Goal: Information Seeking & Learning: Check status

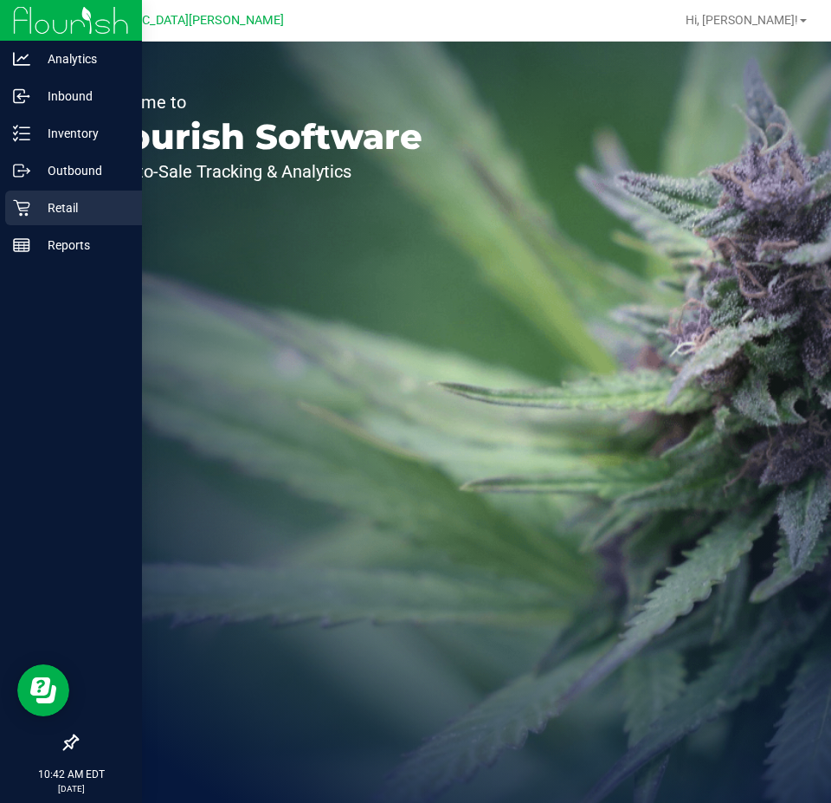
click at [73, 210] on p "Retail" at bounding box center [82, 207] width 104 height 21
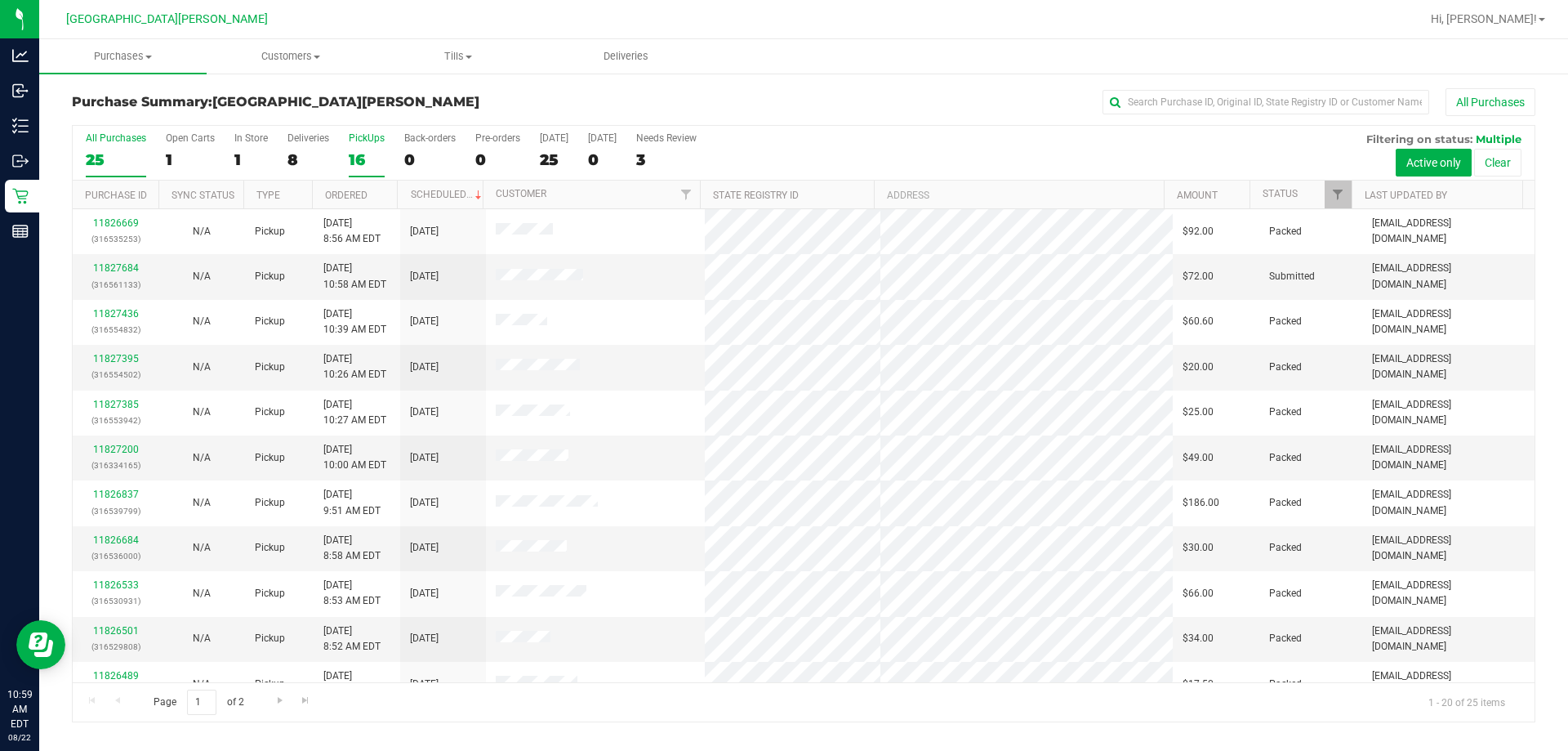
click at [361, 147] on label "PickUps 16" at bounding box center [367, 155] width 36 height 45
click at [0, 0] on input "PickUps 16" at bounding box center [0, 0] width 0 height 0
click at [119, 63] on span "Purchases" at bounding box center [123, 57] width 167 height 15
click at [82, 121] on span "Fulfillment" at bounding box center [90, 118] width 101 height 14
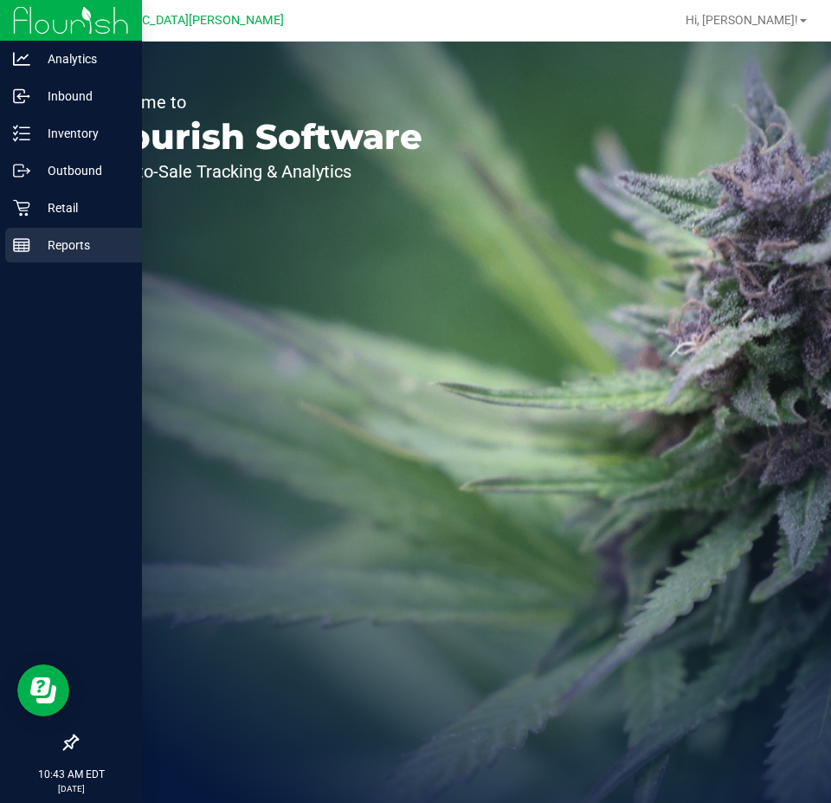
click at [50, 249] on p "Reports" at bounding box center [82, 245] width 104 height 21
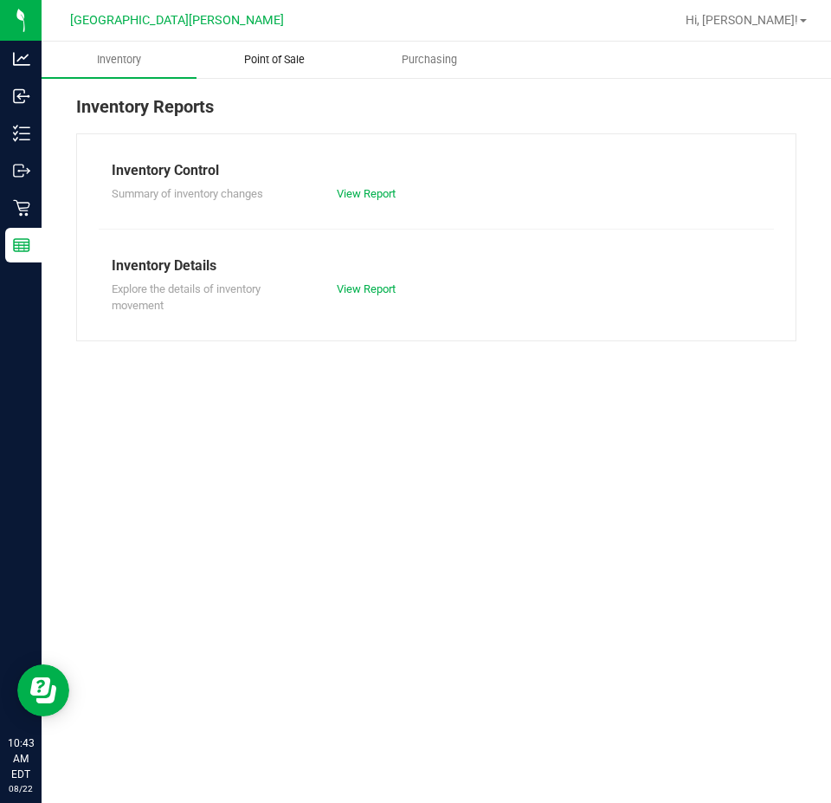
click at [298, 62] on span "Point of Sale" at bounding box center [274, 60] width 107 height 16
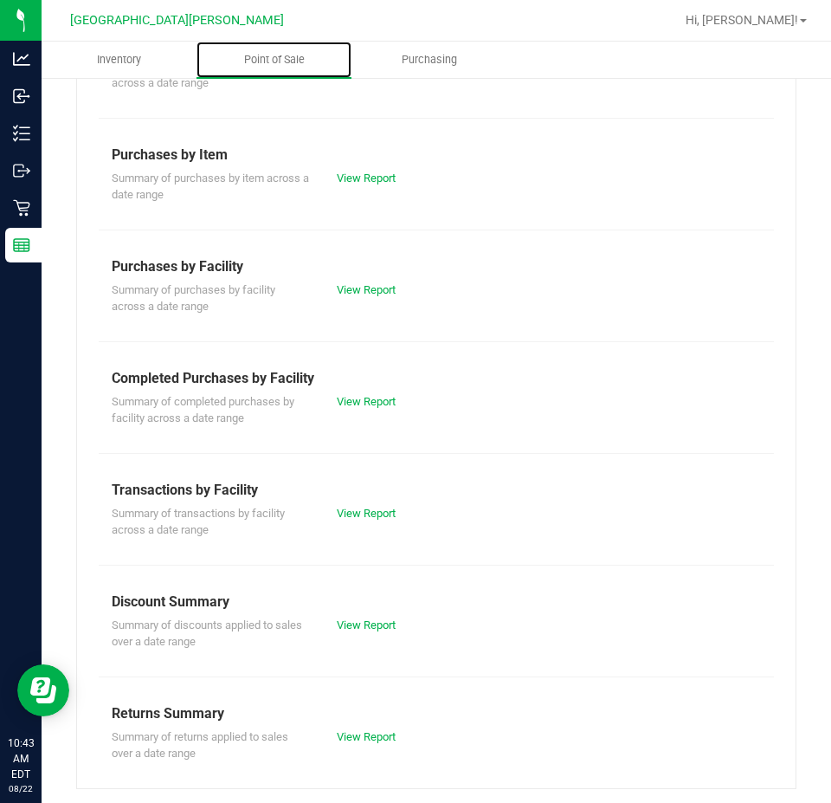
scroll to position [226, 0]
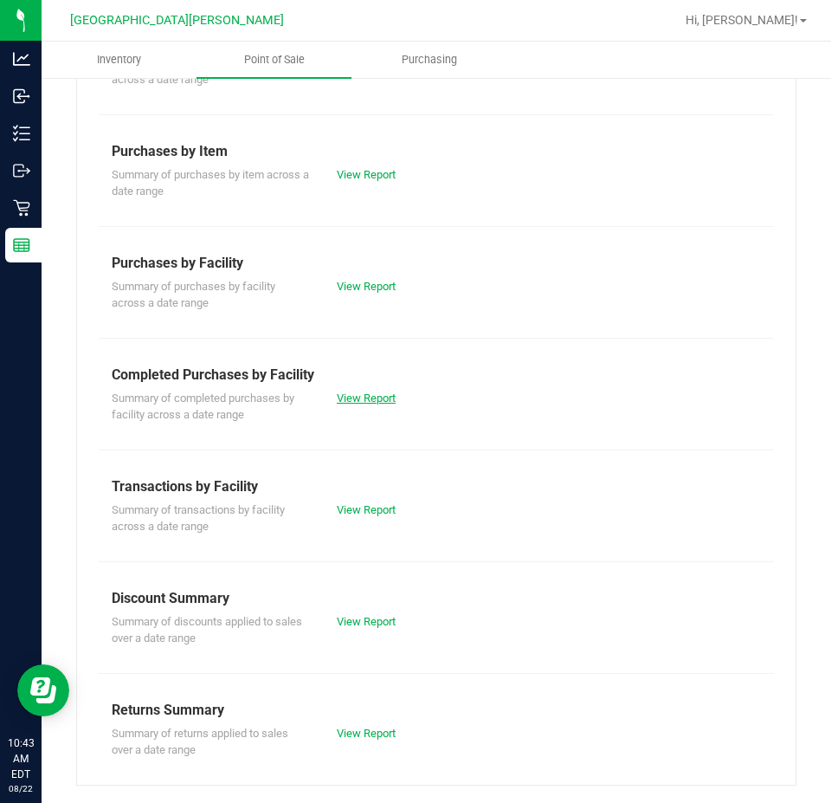
click at [360, 398] on link "View Report" at bounding box center [366, 397] width 59 height 13
